Goal: Find specific page/section: Find specific page/section

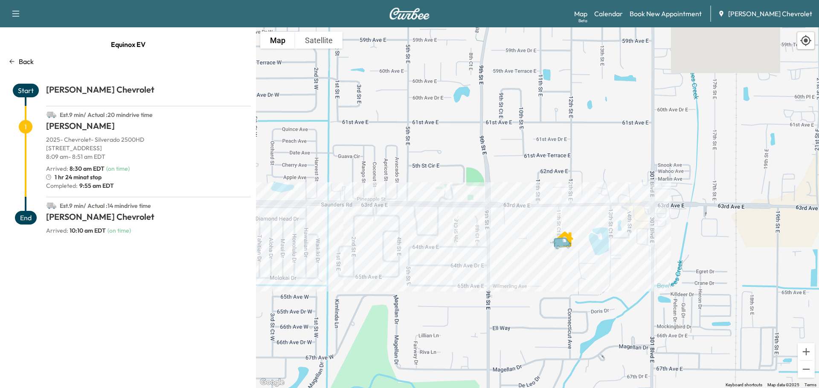
click at [616, 14] on link "Calendar" at bounding box center [608, 14] width 29 height 10
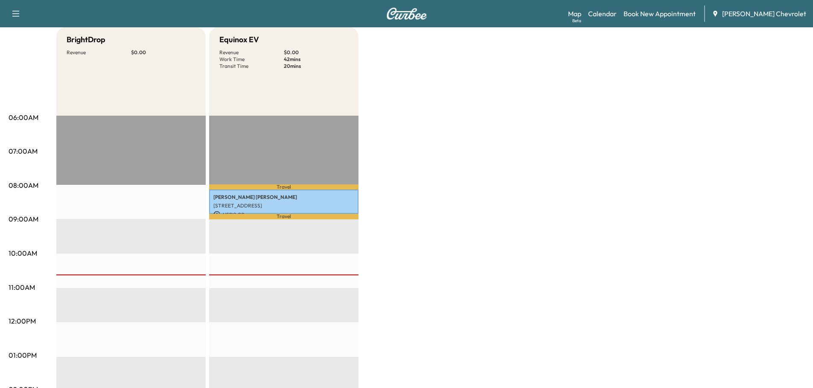
scroll to position [85, 0]
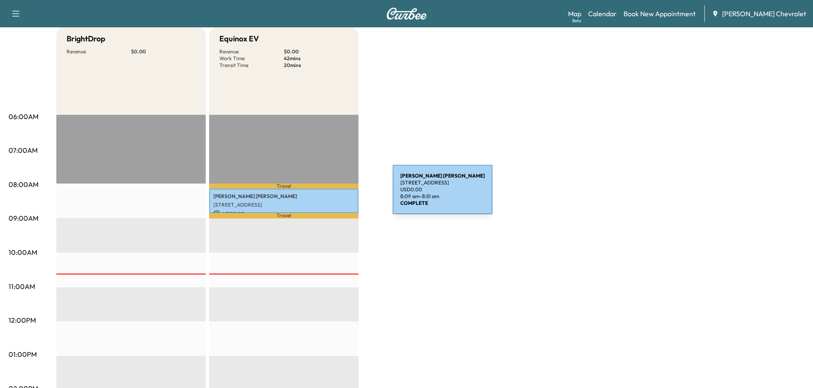
click at [328, 195] on p "[PERSON_NAME]" at bounding box center [283, 196] width 141 height 7
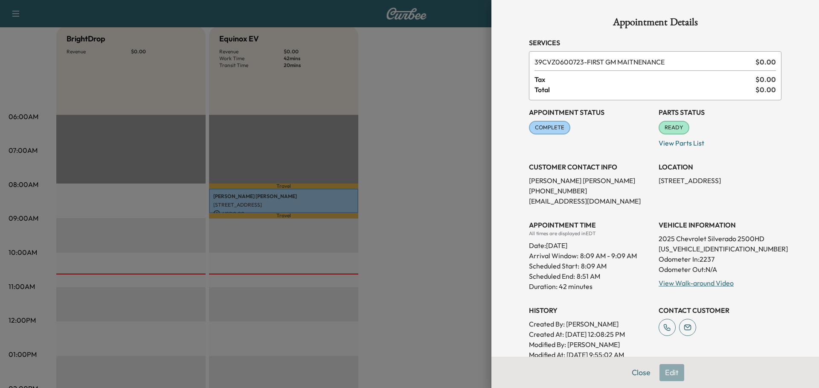
click at [436, 153] on div at bounding box center [409, 194] width 819 height 388
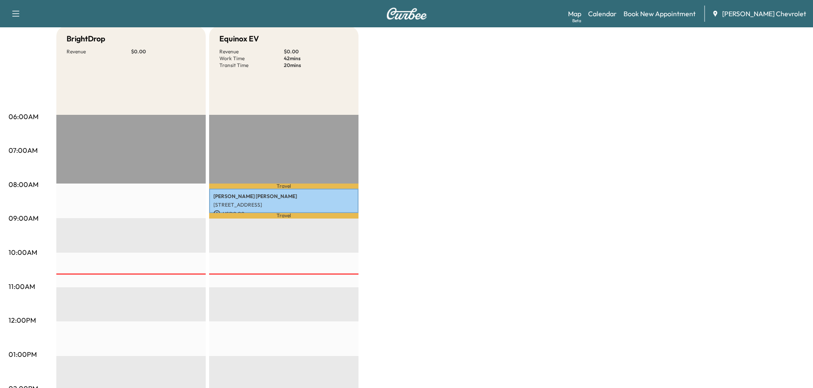
click at [616, 14] on link "Calendar" at bounding box center [602, 14] width 29 height 10
click at [581, 14] on link "Map Beta" at bounding box center [574, 14] width 13 height 10
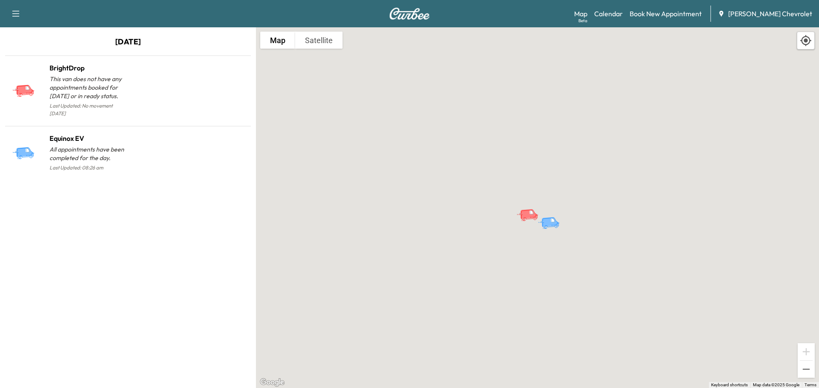
click at [76, 133] on h1 "Equinox EV" at bounding box center [88, 138] width 78 height 10
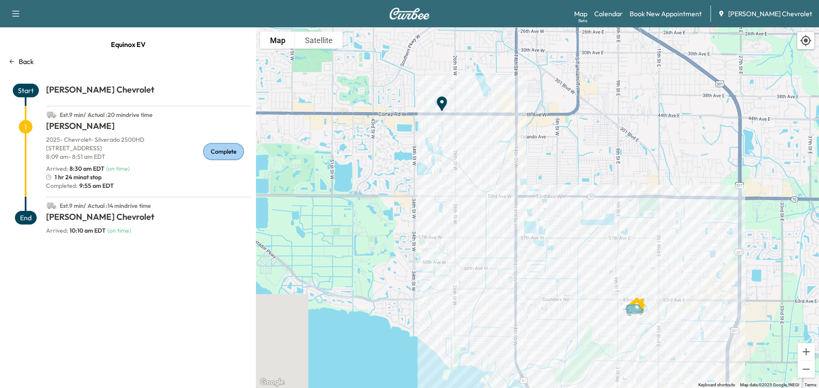
click at [28, 127] on span "1" at bounding box center [26, 127] width 14 height 14
